Goal: Connect with others: Connect with others

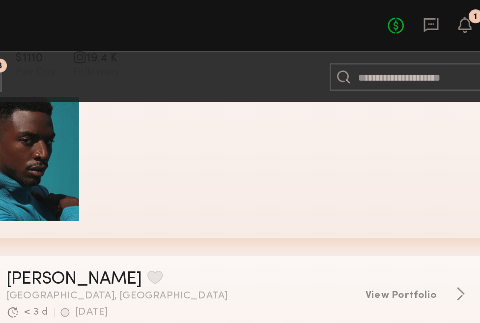
scroll to position [23709, 0]
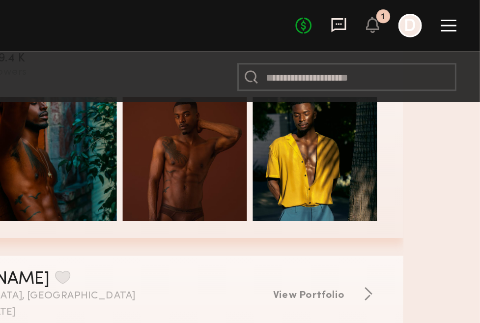
click at [386, 14] on icon at bounding box center [386, 16] width 11 height 11
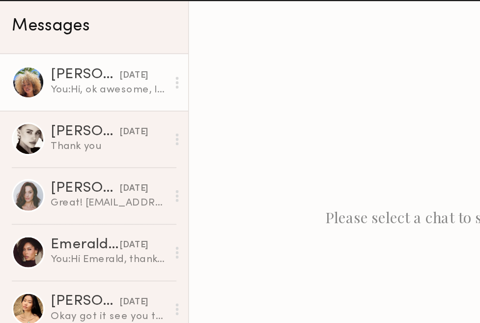
click at [63, 88] on div "Maya A." at bounding box center [57, 84] width 46 height 10
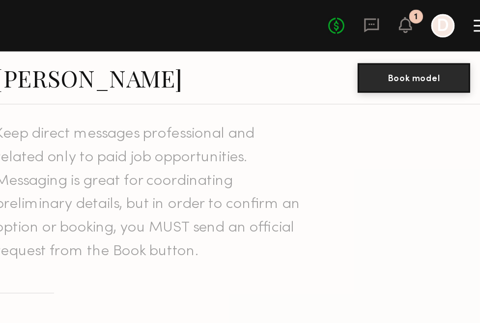
click at [169, 56] on link "Maya A." at bounding box center [196, 51] width 125 height 21
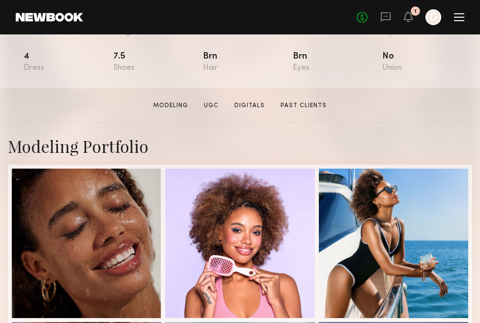
scroll to position [149, 0]
